Goal: Use online tool/utility: Utilize a website feature to perform a specific function

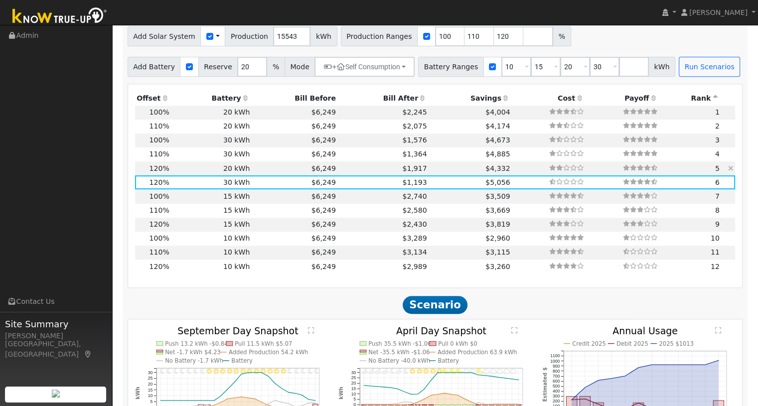
scroll to position [332, 0]
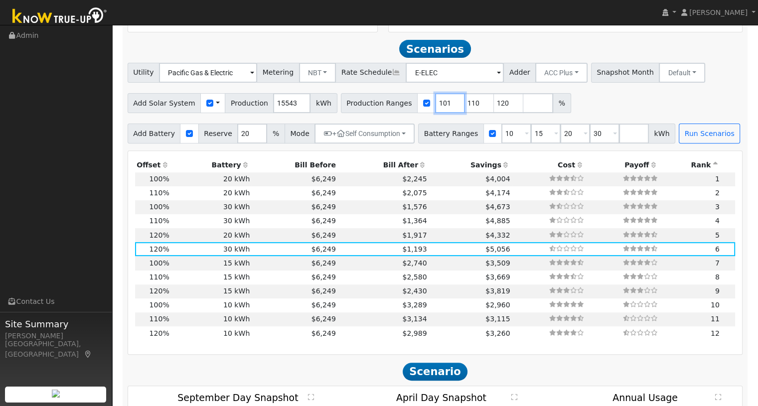
click at [436, 105] on input "101" at bounding box center [450, 103] width 30 height 20
click at [436, 105] on input "102" at bounding box center [450, 103] width 30 height 20
click at [436, 105] on input "103" at bounding box center [450, 103] width 30 height 20
click at [436, 105] on input "104" at bounding box center [450, 103] width 30 height 20
click at [436, 105] on input "105" at bounding box center [450, 103] width 30 height 20
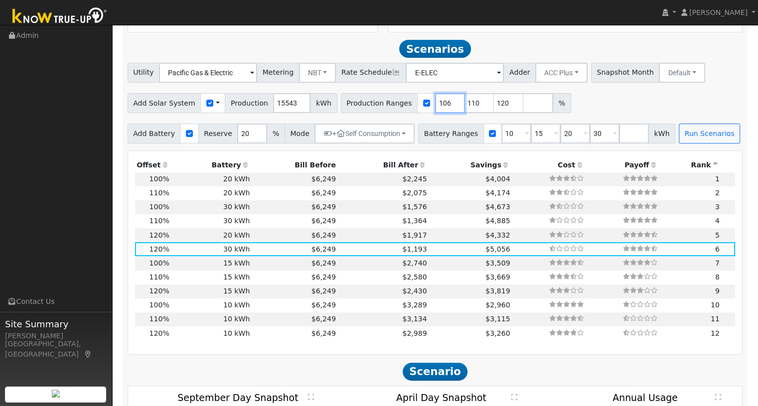
click at [436, 105] on input "106" at bounding box center [450, 103] width 30 height 20
click at [436, 105] on input "107" at bounding box center [450, 103] width 30 height 20
click at [436, 105] on input "108" at bounding box center [450, 103] width 30 height 20
click at [436, 105] on input "109" at bounding box center [450, 103] width 30 height 20
click at [436, 105] on input "110" at bounding box center [450, 103] width 30 height 20
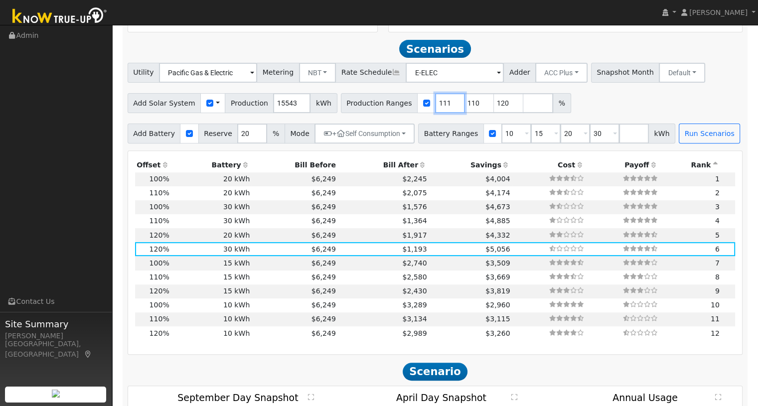
click at [436, 105] on input "111" at bounding box center [450, 103] width 30 height 20
type input "110"
type input "111"
click at [436, 105] on input "111" at bounding box center [450, 103] width 30 height 20
click at [436, 105] on input "112" at bounding box center [450, 103] width 30 height 20
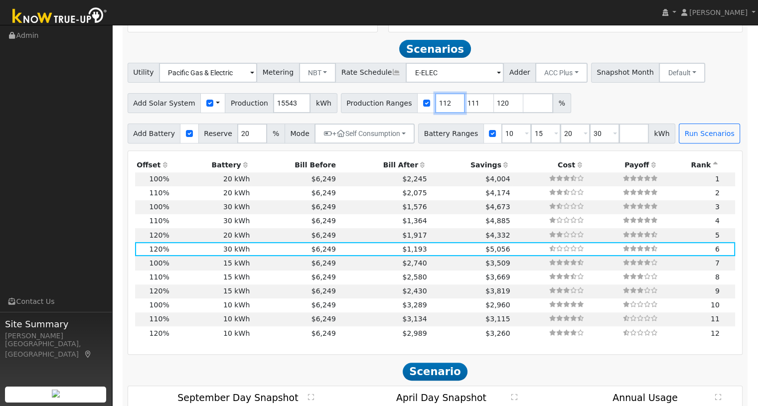
type input "111"
type input "112"
click at [436, 105] on input "112" at bounding box center [450, 103] width 30 height 20
click at [436, 105] on input "113" at bounding box center [450, 103] width 30 height 20
type input "112"
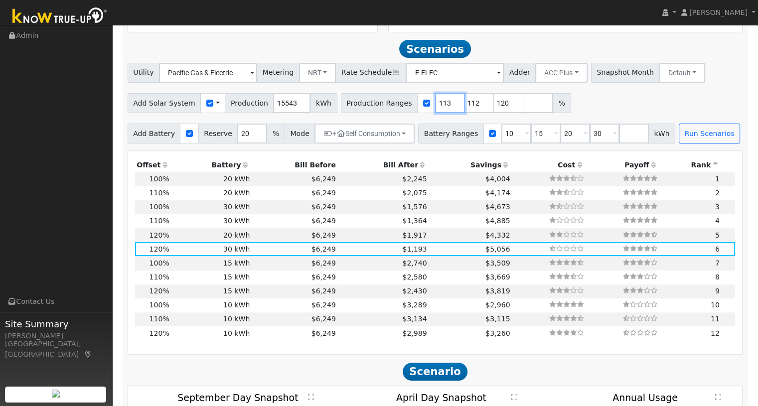
type input "113"
click at [436, 105] on input "113" at bounding box center [450, 103] width 30 height 20
click at [436, 105] on input "114" at bounding box center [450, 103] width 30 height 20
type input "113"
type input "114"
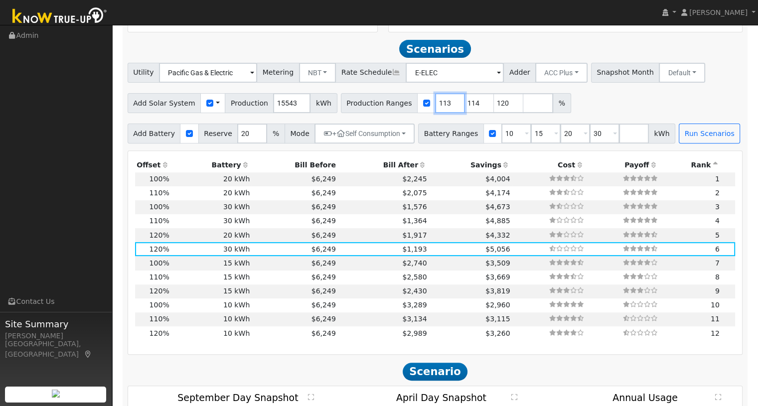
drag, startPoint x: 432, startPoint y: 106, endPoint x: 419, endPoint y: 107, distance: 13.5
click at [435, 107] on input "113" at bounding box center [450, 103] width 30 height 20
type input "100"
type input "115"
drag, startPoint x: 489, startPoint y: 103, endPoint x: 477, endPoint y: 105, distance: 12.6
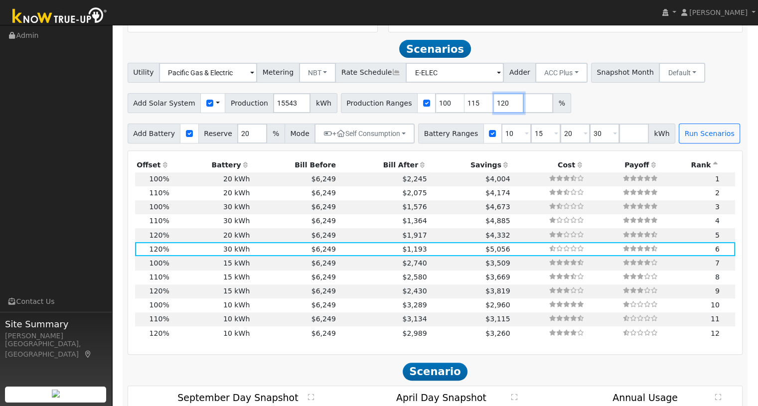
click at [494, 105] on input "120" at bounding box center [509, 103] width 30 height 20
drag, startPoint x: 495, startPoint y: 137, endPoint x: 485, endPoint y: 140, distance: 10.3
click at [502, 140] on input "10" at bounding box center [517, 134] width 30 height 20
type input "15"
type input "20"
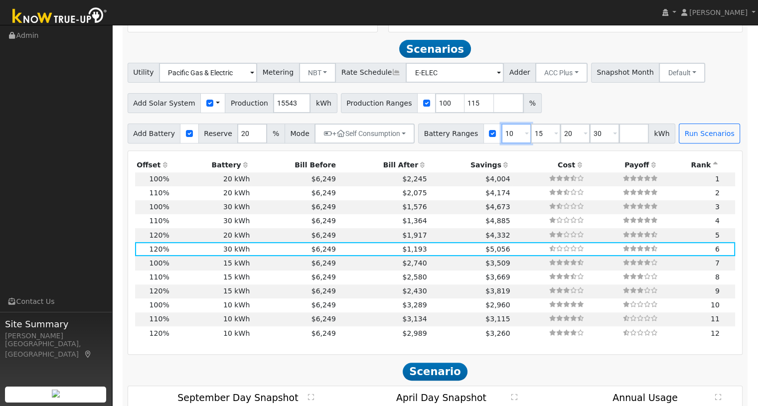
type input "30"
drag, startPoint x: 495, startPoint y: 137, endPoint x: 486, endPoint y: 139, distance: 9.2
click at [502, 139] on input "15" at bounding box center [517, 134] width 30 height 20
type input "20"
type input "30"
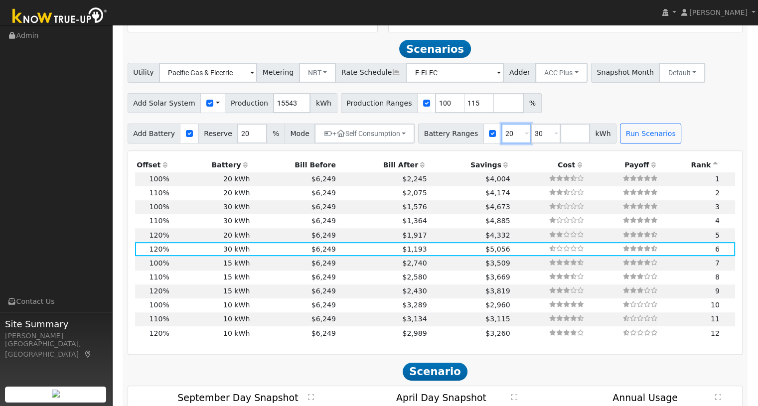
type input "20"
drag, startPoint x: 531, startPoint y: 137, endPoint x: 513, endPoint y: 139, distance: 17.6
click at [531, 139] on input "30" at bounding box center [546, 134] width 30 height 20
drag, startPoint x: 423, startPoint y: 103, endPoint x: 418, endPoint y: 104, distance: 5.0
click at [435, 104] on input "100" at bounding box center [450, 103] width 30 height 20
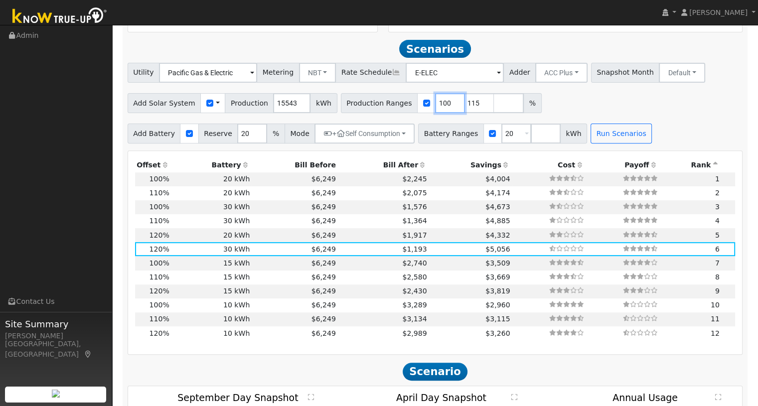
type input "115"
click at [537, 107] on div "Add Solar System Use CSV Data Production 15543 kWh Production Ranges 115 %" at bounding box center [435, 101] width 619 height 23
click at [591, 135] on button "Run Scenarios" at bounding box center [621, 134] width 61 height 20
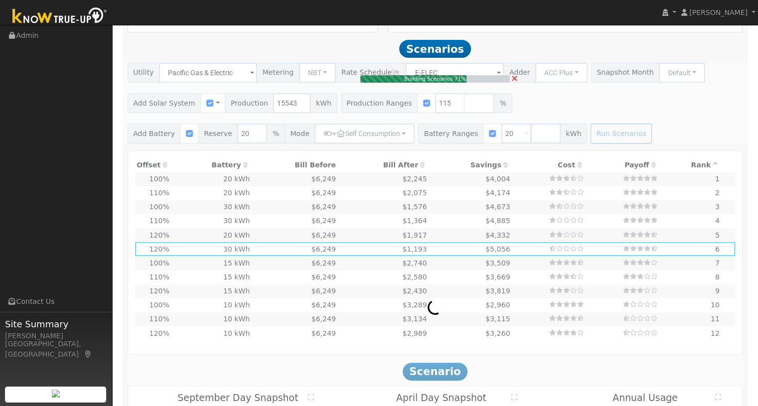
type input "$41,706"
type input "$29,000"
type input "$21,212"
type input "11.9"
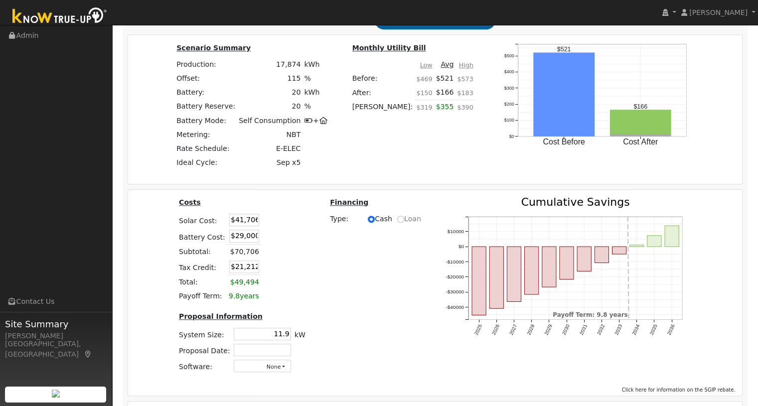
scroll to position [744, 0]
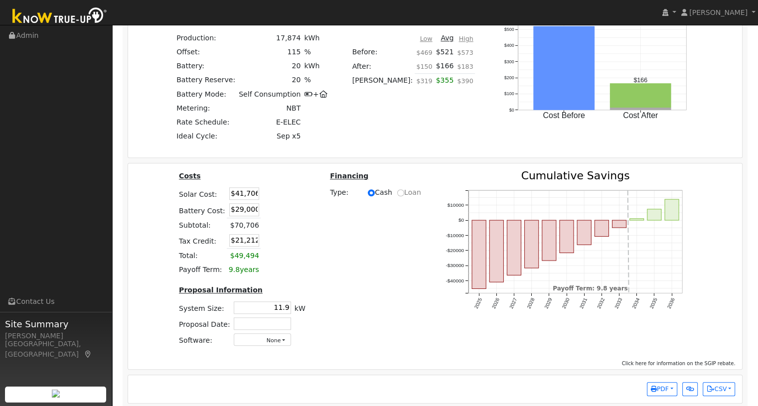
drag, startPoint x: 227, startPoint y: 210, endPoint x: 280, endPoint y: 213, distance: 52.9
click at [280, 213] on tr "Battery Cost: $29,000" at bounding box center [243, 210] width 130 height 16
type input "$26,400"
type input "$20,432"
click at [286, 220] on table "Costs Solar Cost: $41,706 Battery Cost: $26,400 Subtotal: $68,106 Tax Credit: $…" at bounding box center [243, 224] width 130 height 107
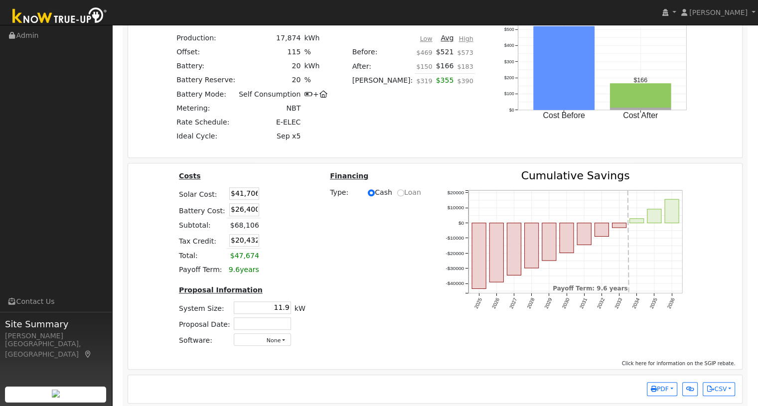
drag, startPoint x: 229, startPoint y: 199, endPoint x: 271, endPoint y: 201, distance: 41.9
click at [271, 201] on tr "Solar Cost: $41,706" at bounding box center [243, 194] width 130 height 16
click at [249, 213] on input "$26,400" at bounding box center [244, 209] width 30 height 12
type input "$26,100"
type input "$20,342"
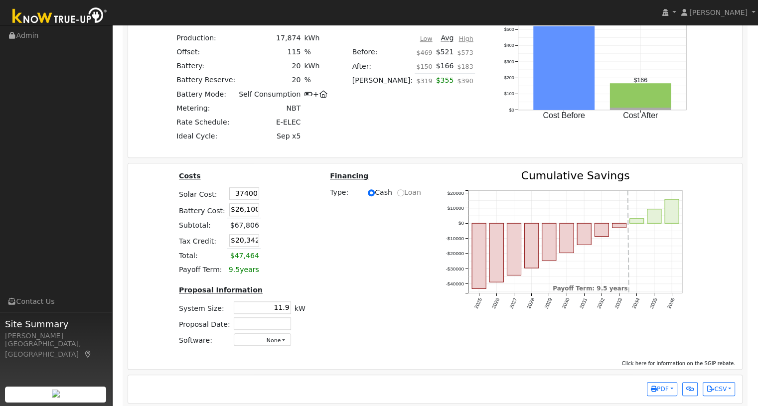
type input "$37,400"
type input "$19,050"
click at [361, 256] on div "Costs Solar Cost: $37,400 Battery Cost: $26,100 Subtotal: $63,500 Tax Credit: $…" at bounding box center [436, 263] width 622 height 184
drag, startPoint x: 227, startPoint y: 198, endPoint x: 271, endPoint y: 200, distance: 43.4
click at [271, 200] on tr "Solar Cost: $37,400" at bounding box center [243, 194] width 130 height 16
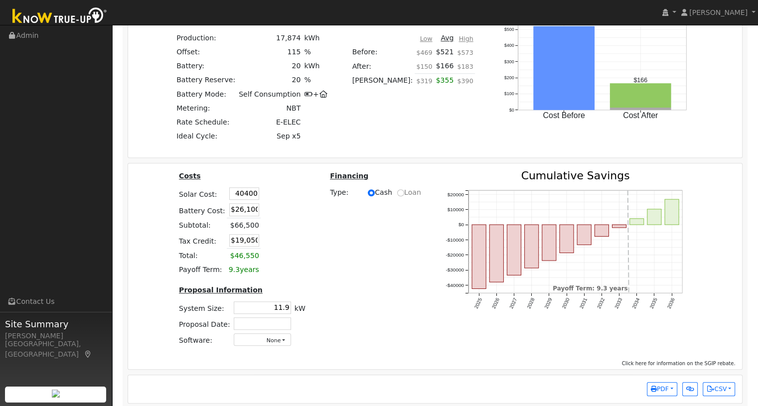
type input "$40,400"
type input "$19,950"
drag, startPoint x: 273, startPoint y: 308, endPoint x: 308, endPoint y: 314, distance: 35.4
click at [308, 314] on div "Costs Solar Cost: $40,400 Battery Cost: $26,100 Subtotal: $66,500 Tax Credit: $…" at bounding box center [242, 263] width 151 height 184
type input "12.3"
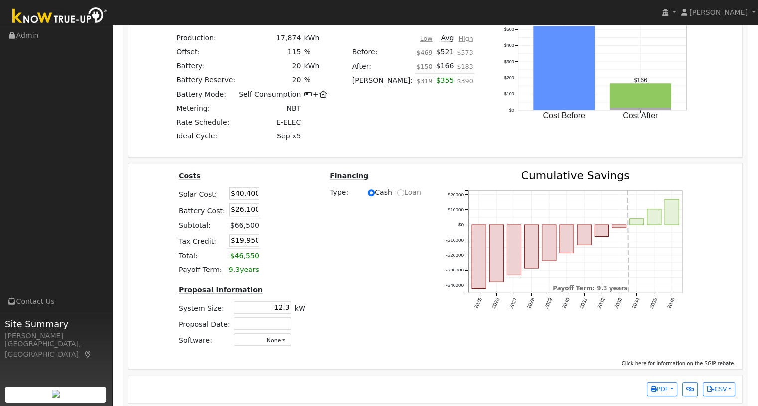
click at [349, 286] on div "Costs Solar Cost: $40,400 Battery Cost: $26,100 Subtotal: $66,500 Tax Credit: $…" at bounding box center [436, 263] width 622 height 184
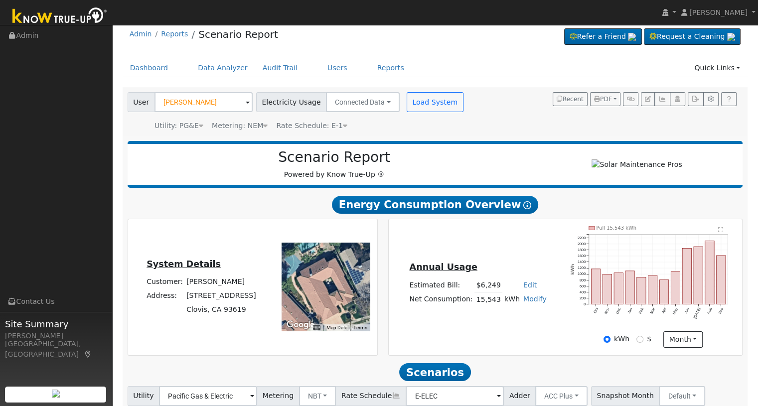
scroll to position [0, 0]
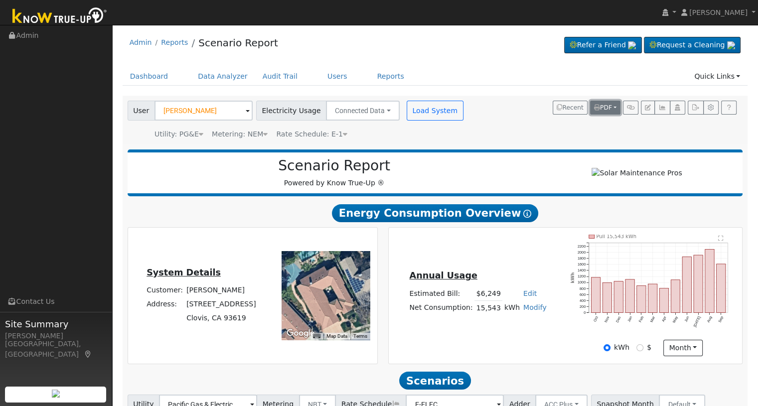
click at [613, 108] on button "PDF" at bounding box center [605, 108] width 30 height 14
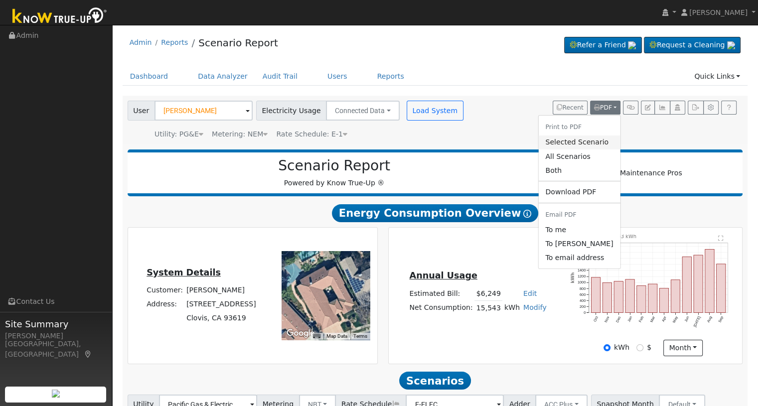
click at [585, 143] on link "Selected Scenario" at bounding box center [580, 143] width 82 height 14
